Goal: Task Accomplishment & Management: Use online tool/utility

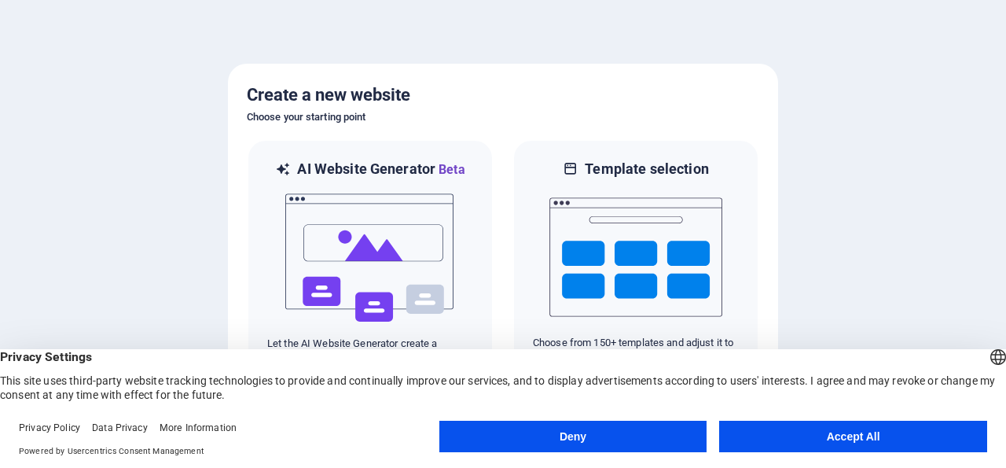
click at [864, 435] on button "Accept All" at bounding box center [853, 435] width 268 height 31
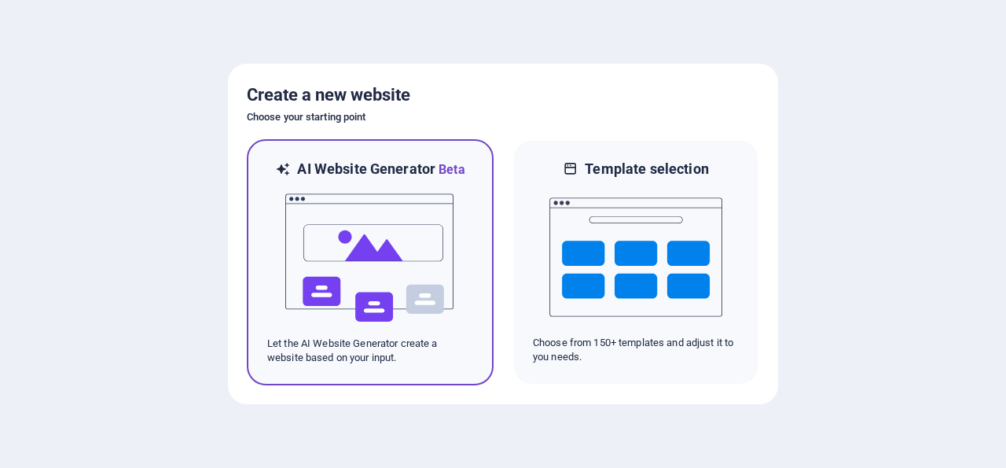
click at [318, 325] on img at bounding box center [370, 257] width 173 height 157
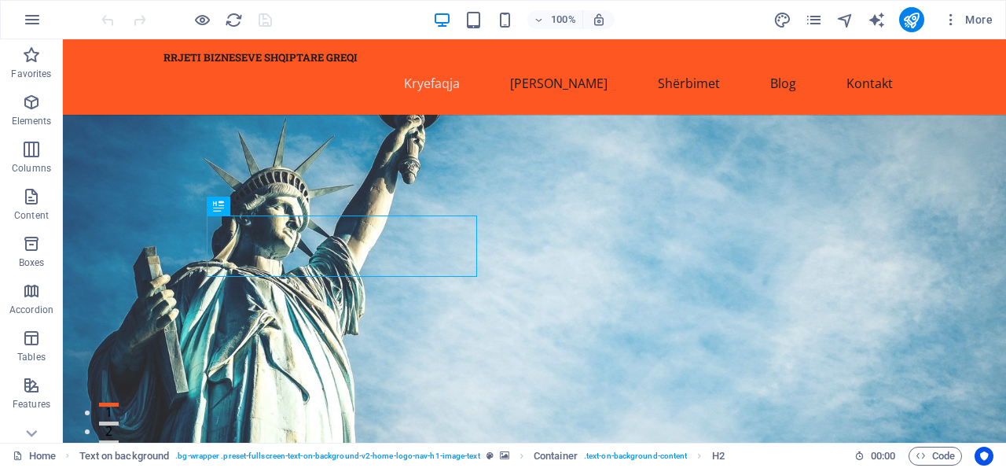
drag, startPoint x: 785, startPoint y: 136, endPoint x: 616, endPoint y: 184, distance: 175.6
click at [616, 184] on figure at bounding box center [534, 303] width 943 height 376
click at [223, 209] on icon at bounding box center [218, 205] width 11 height 19
click at [260, 208] on icon at bounding box center [259, 206] width 9 height 17
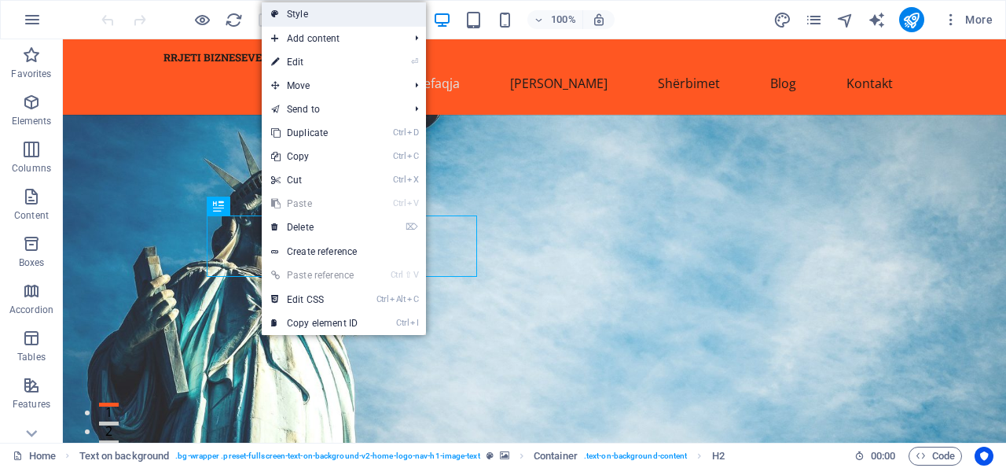
click at [310, 10] on link "Style" at bounding box center [344, 14] width 164 height 24
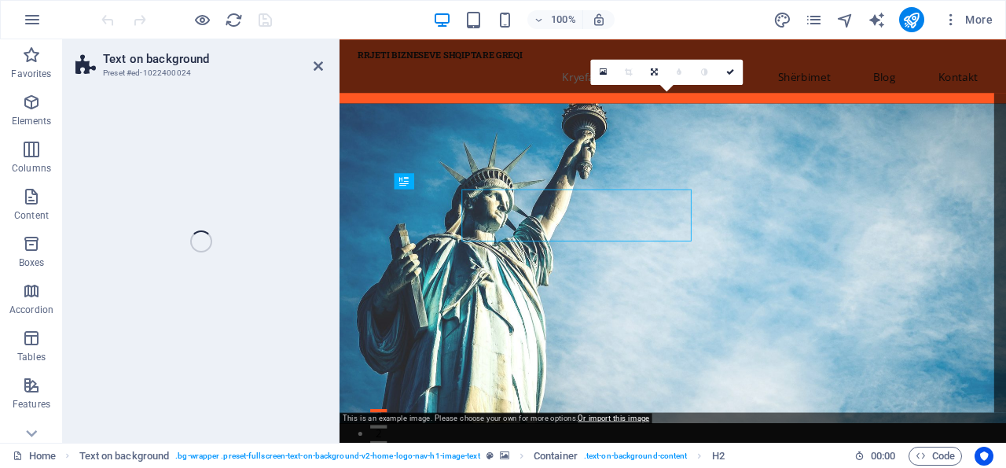
select select "%"
select select "rem"
select select "px"
select select "preset-fullscreen-text-on-background-v2-home-logo-nav-h1-image-text"
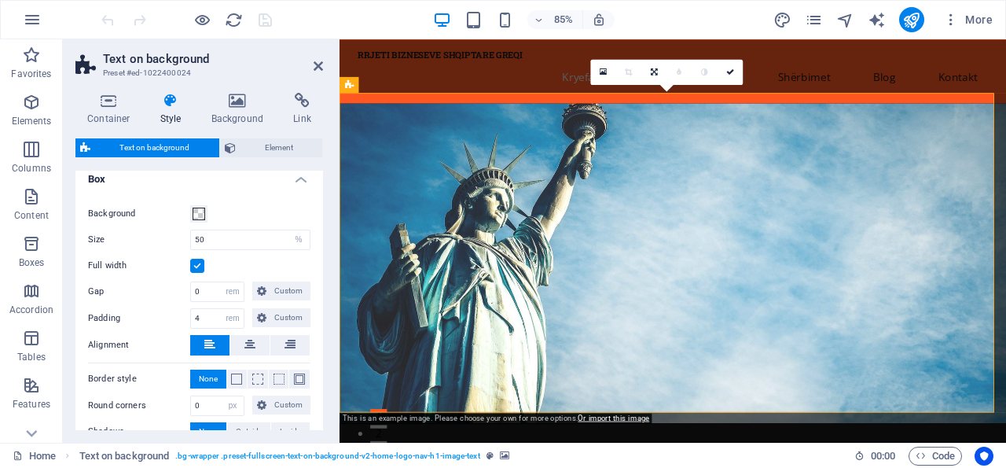
scroll to position [172, 0]
click at [244, 344] on icon at bounding box center [249, 342] width 11 height 19
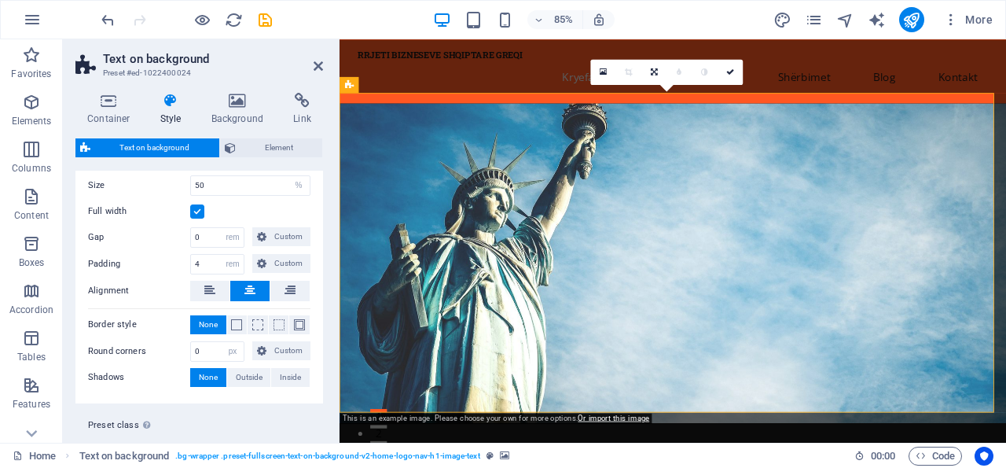
scroll to position [233, 0]
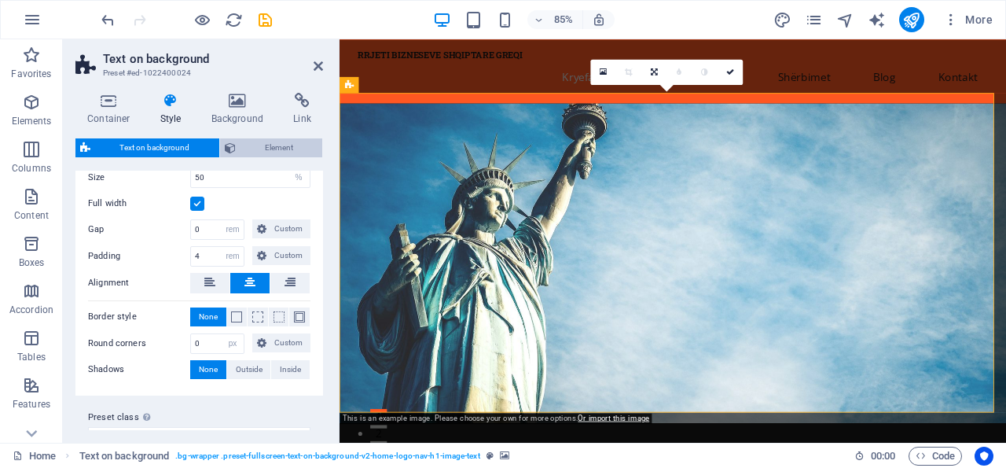
click at [256, 151] on span "Element" at bounding box center [279, 147] width 78 height 19
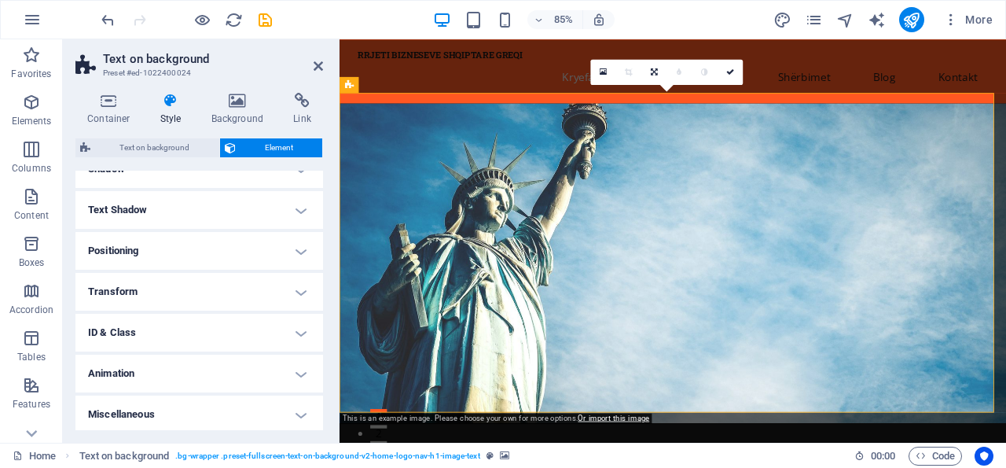
scroll to position [236, 0]
click at [285, 290] on h4 "Transform" at bounding box center [199, 289] width 248 height 38
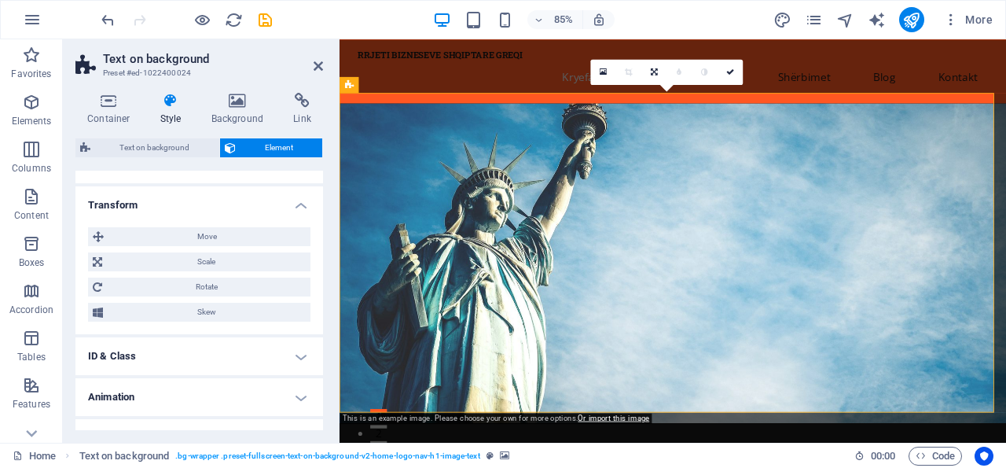
scroll to position [346, 0]
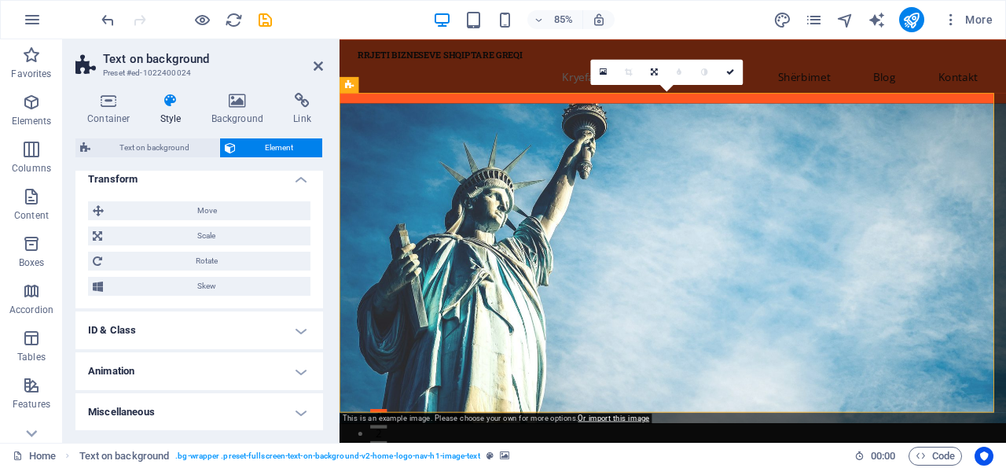
click at [282, 414] on h4 "Miscellaneous" at bounding box center [199, 412] width 248 height 38
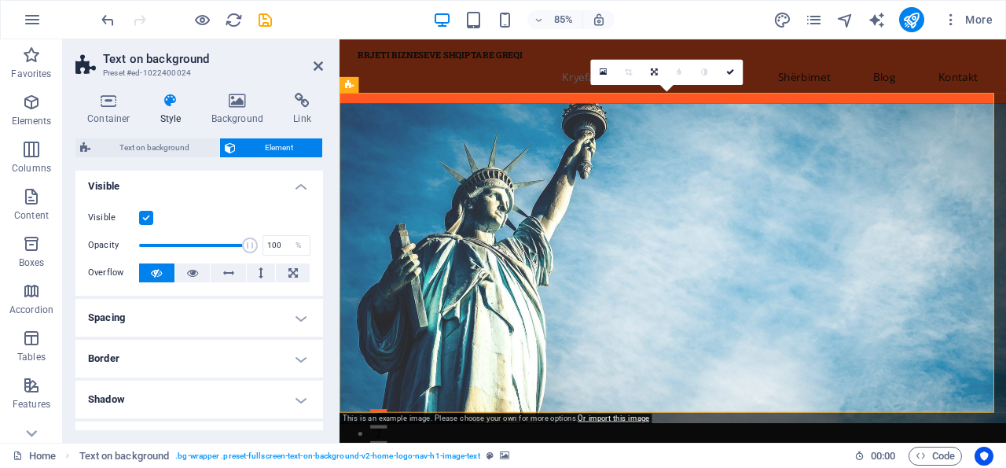
scroll to position [0, 0]
click at [33, 428] on icon at bounding box center [31, 433] width 22 height 22
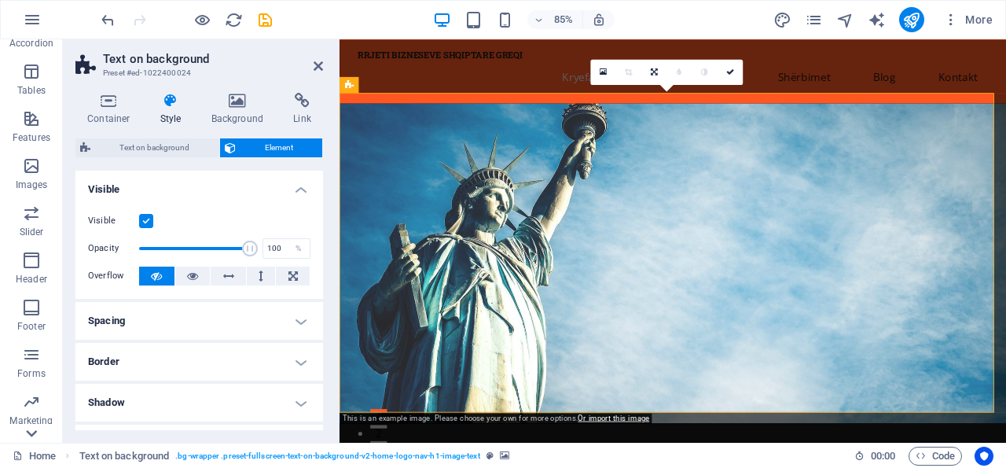
click at [33, 428] on icon at bounding box center [31, 433] width 22 height 22
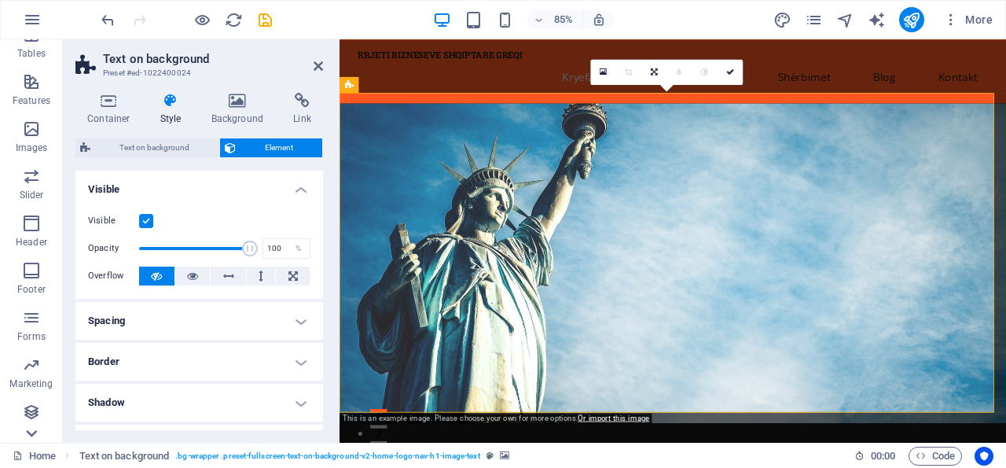
click at [33, 428] on div "Favorites Elements Columns Content Boxes Accordion Tables Features Images Slide…" at bounding box center [31, 240] width 63 height 403
click at [33, 428] on p "Collections" at bounding box center [31, 430] width 48 height 13
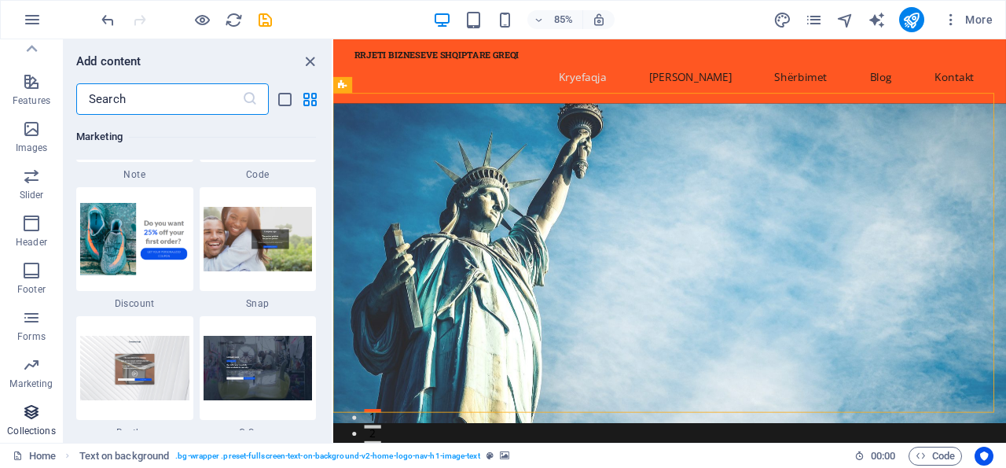
scroll to position [14385, 0]
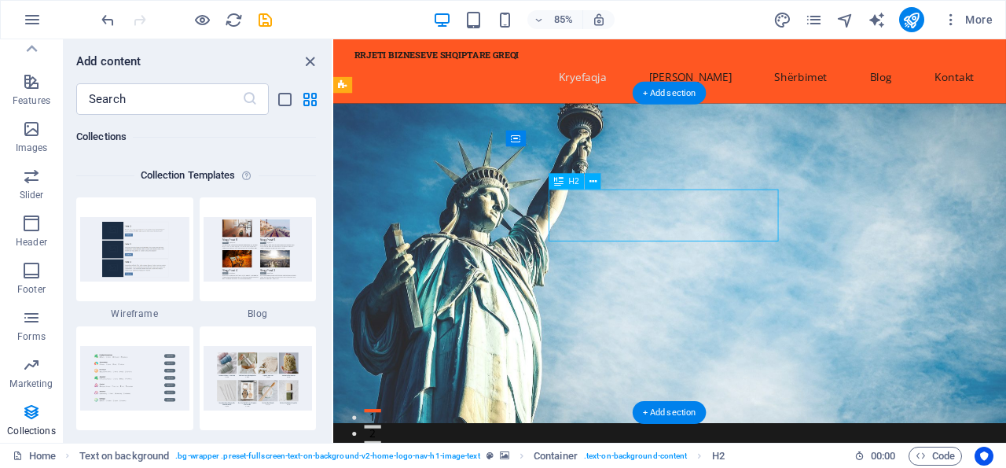
drag, startPoint x: 590, startPoint y: 225, endPoint x: 659, endPoint y: 240, distance: 70.9
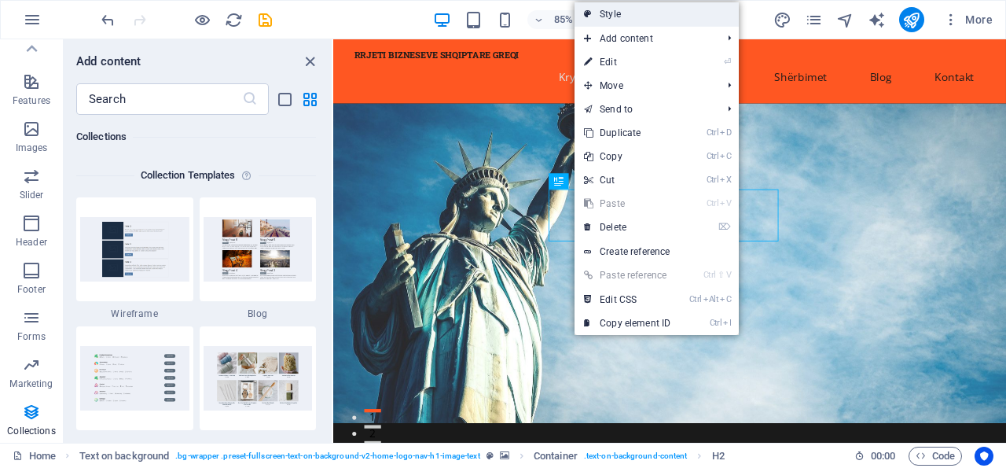
click at [611, 15] on link "Style" at bounding box center [656, 14] width 164 height 24
select select "%"
select select "rem"
select select "px"
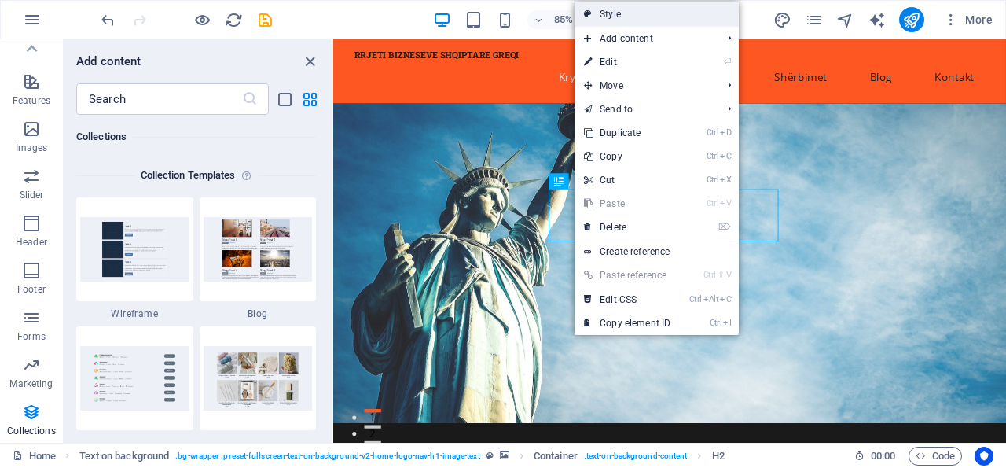
select select "preset-fullscreen-text-on-background-v2-home-logo-nav-h1-image-text"
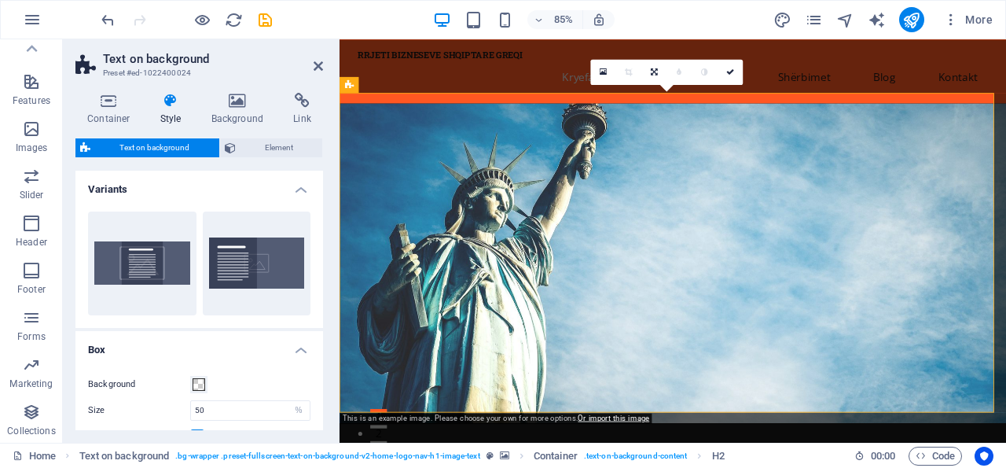
scroll to position [233, 0]
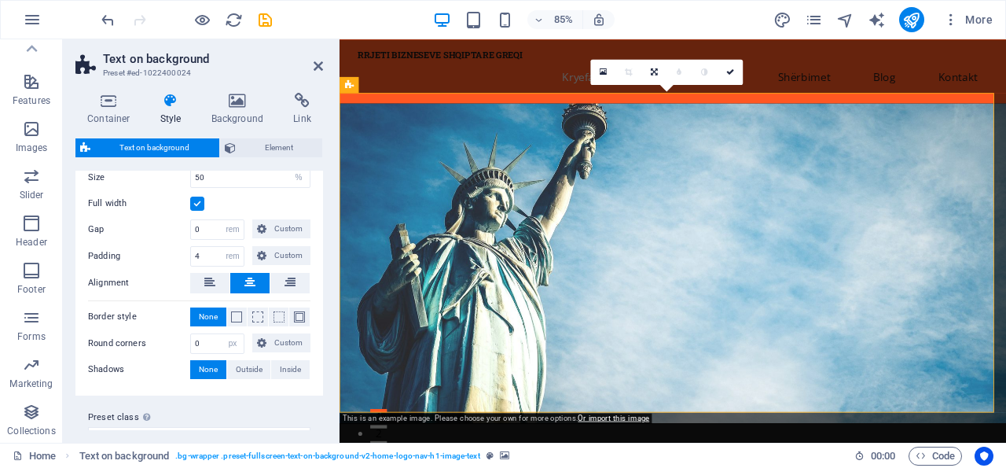
click at [611, 15] on button "button" at bounding box center [598, 19] width 31 height 19
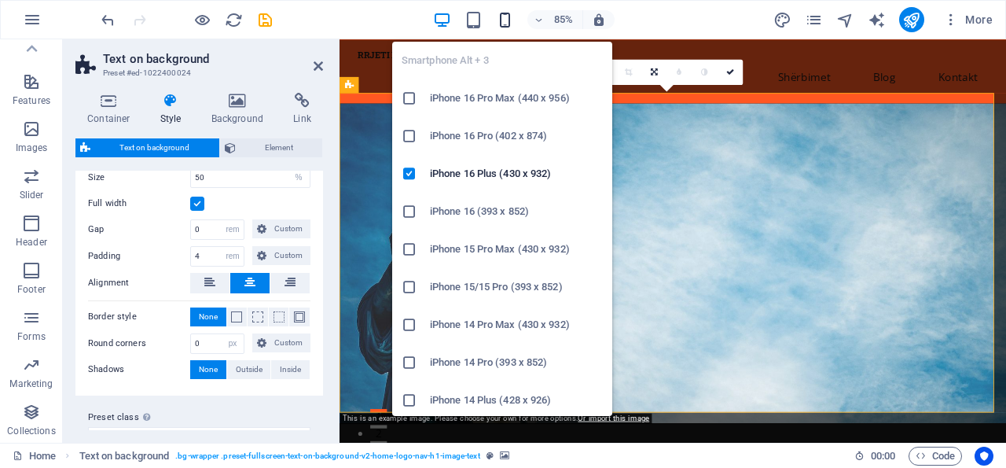
click at [504, 22] on icon "button" at bounding box center [505, 20] width 18 height 18
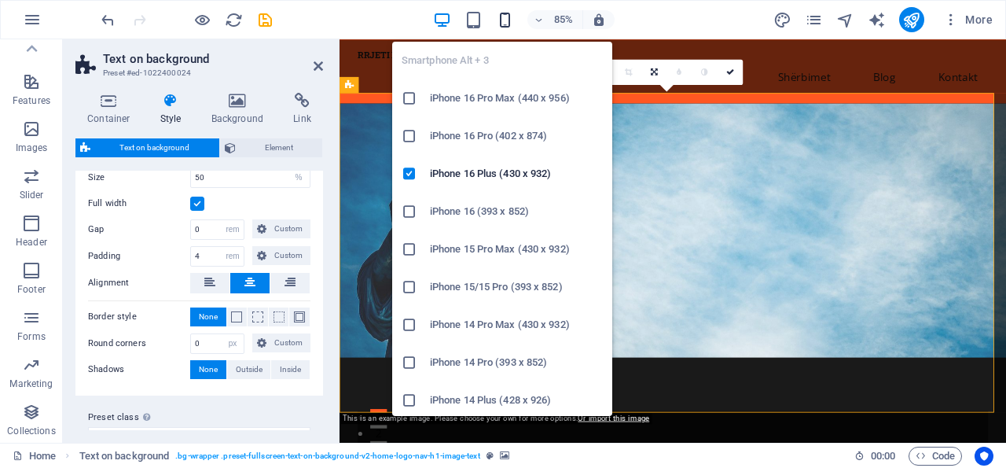
type input "100"
type input "1"
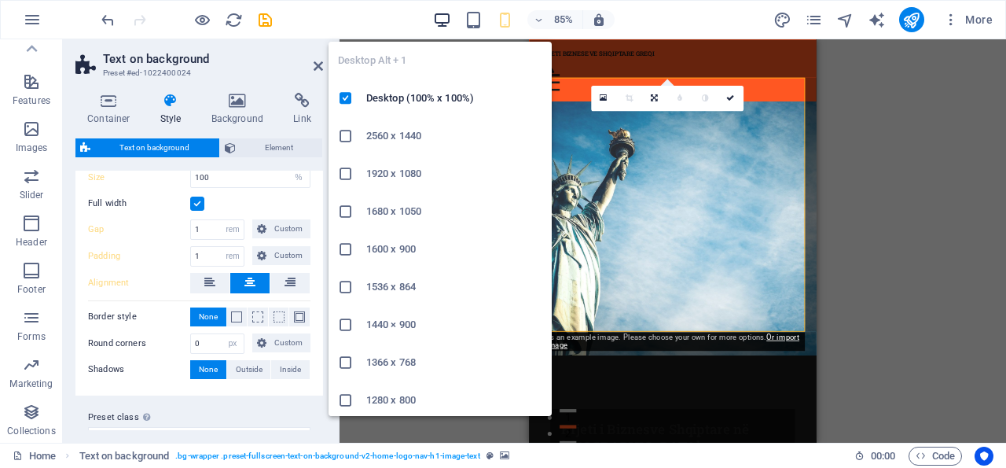
click at [438, 16] on icon "button" at bounding box center [442, 20] width 18 height 18
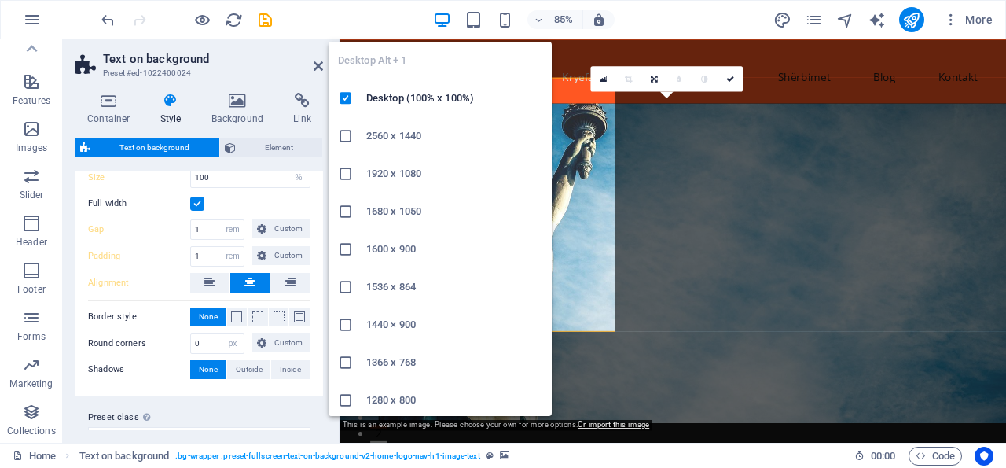
type input "50"
type input "0"
type input "4"
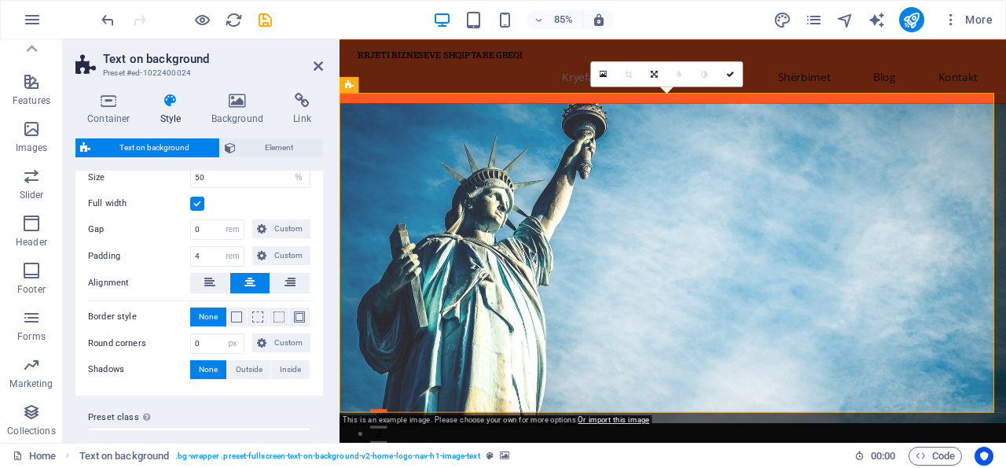
click at [388, 425] on div "This is an example image. Please choose your own for more options. Or import th…" at bounding box center [496, 420] width 312 height 11
click at [384, 405] on span "Image with text" at bounding box center [386, 404] width 54 height 8
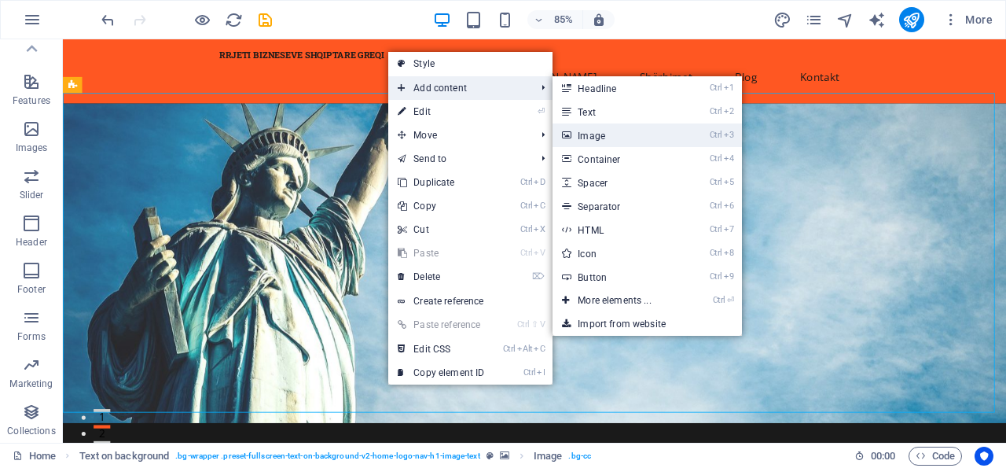
click at [593, 135] on link "Ctrl 3 Image" at bounding box center [617, 135] width 130 height 24
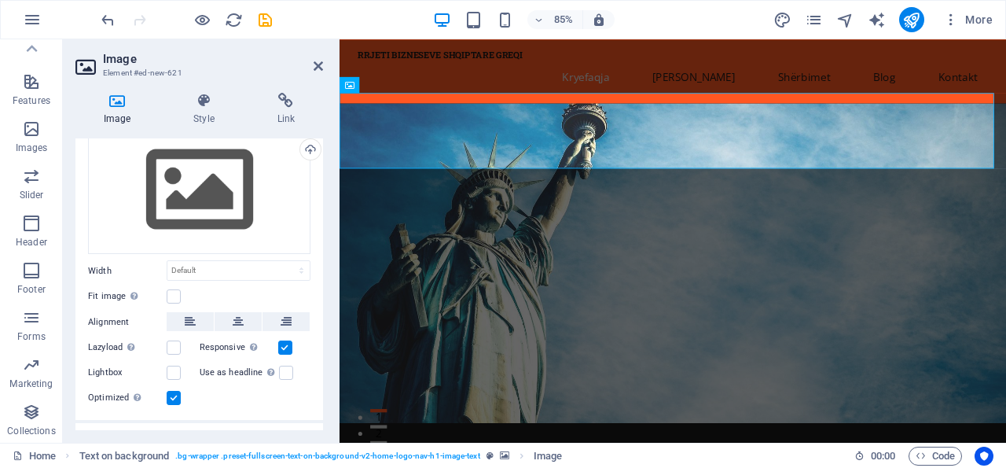
scroll to position [55, 0]
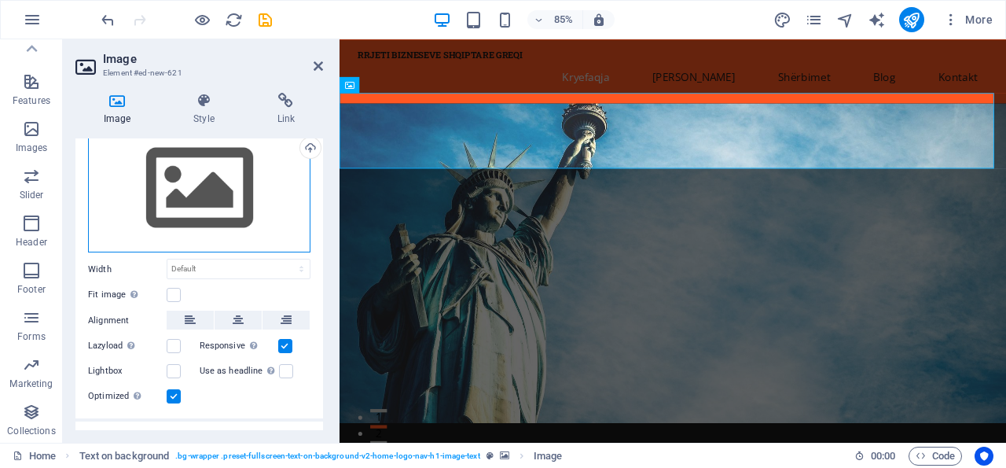
click at [199, 183] on div "Drag files here, click to choose files or select files from Files or our free s…" at bounding box center [199, 188] width 222 height 129
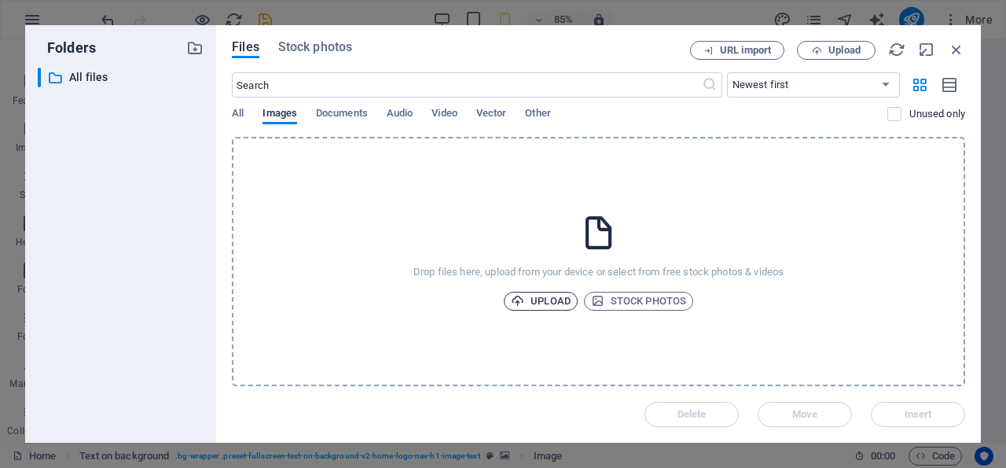
click at [562, 300] on span "Upload" at bounding box center [541, 301] width 60 height 19
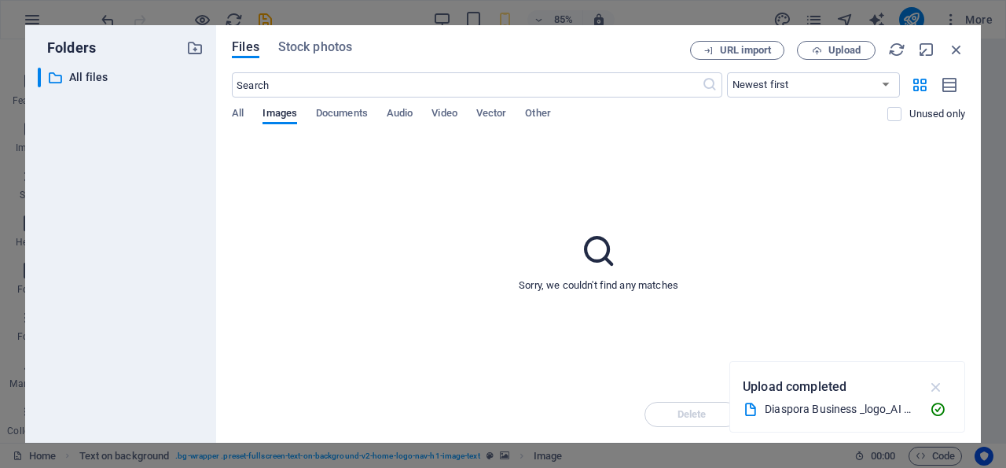
click at [932, 383] on icon "button" at bounding box center [936, 386] width 18 height 17
click at [908, 421] on div "Delete Move Insert" at bounding box center [598, 406] width 733 height 41
click at [595, 252] on icon at bounding box center [598, 250] width 39 height 39
click at [957, 50] on icon "button" at bounding box center [956, 49] width 17 height 17
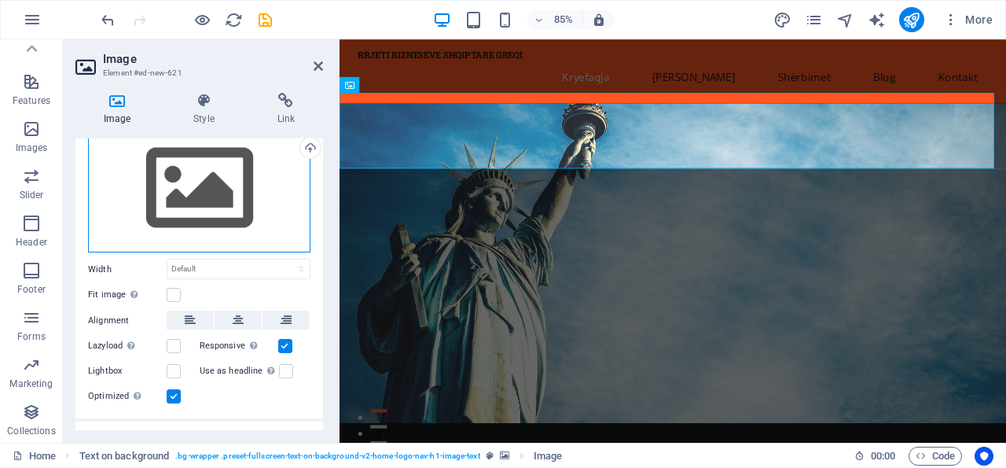
click at [197, 189] on div "Drag files here, click to choose files or select files from Files or our free s…" at bounding box center [199, 188] width 222 height 129
